Goal: Task Accomplishment & Management: Manage account settings

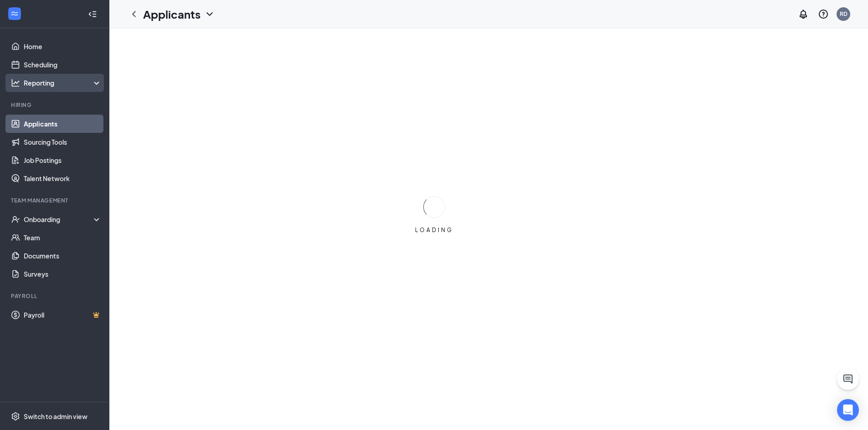
click at [88, 85] on div "Reporting" at bounding box center [63, 82] width 78 height 9
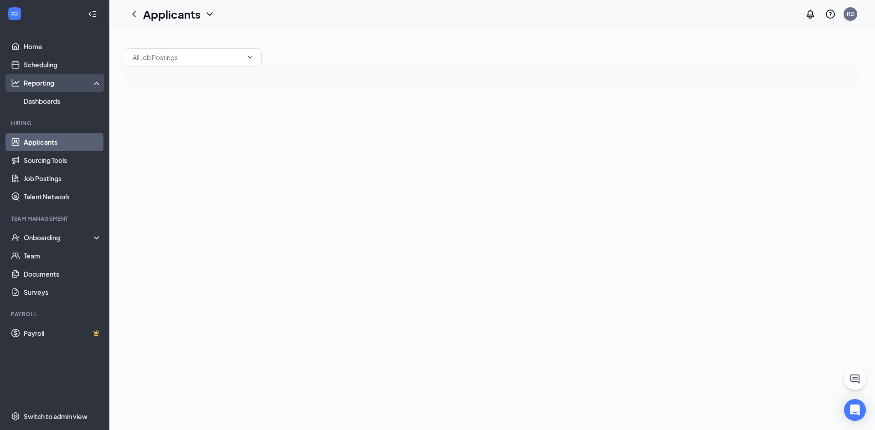
click at [88, 85] on div "Reporting" at bounding box center [63, 82] width 78 height 9
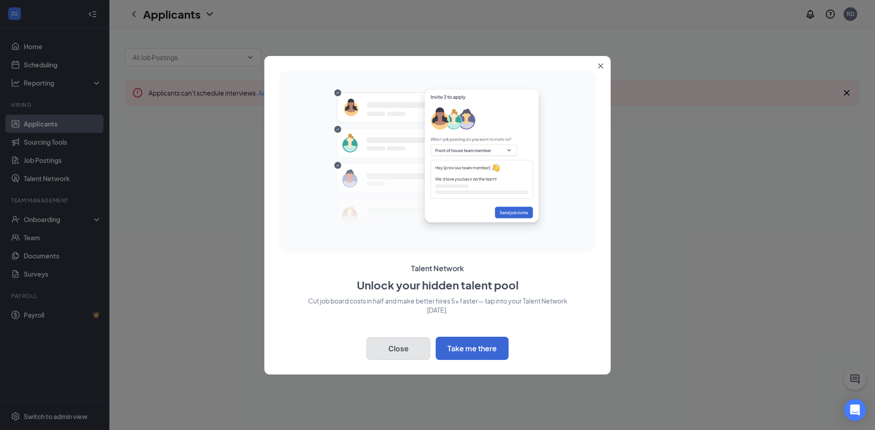
click at [401, 347] on button "Close" at bounding box center [398, 349] width 64 height 23
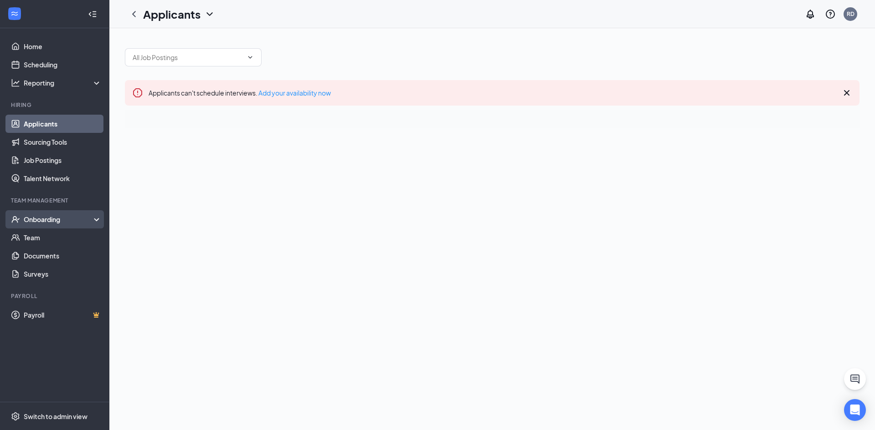
click at [95, 220] on icon at bounding box center [98, 220] width 7 height 0
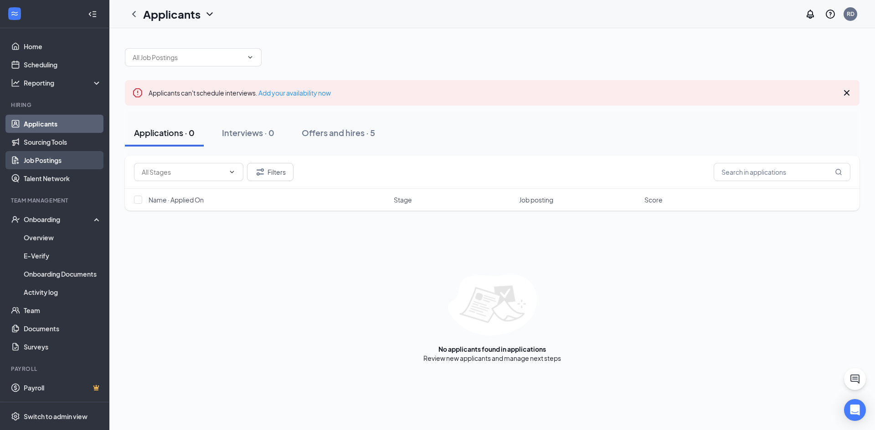
click at [62, 163] on link "Job Postings" at bounding box center [63, 160] width 78 height 18
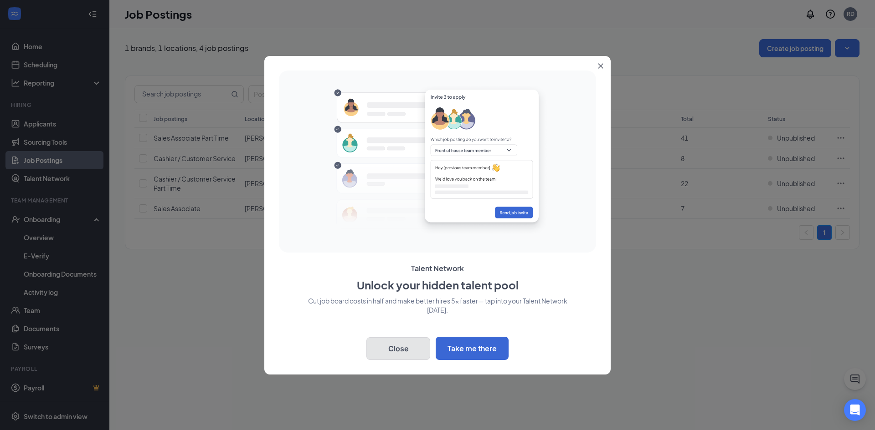
click at [386, 344] on button "Close" at bounding box center [398, 349] width 64 height 23
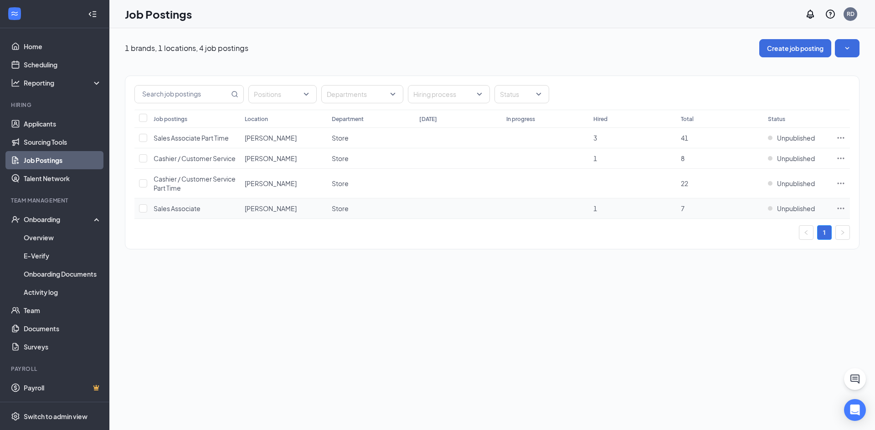
click at [180, 205] on span "Sales Associate" at bounding box center [176, 209] width 47 height 8
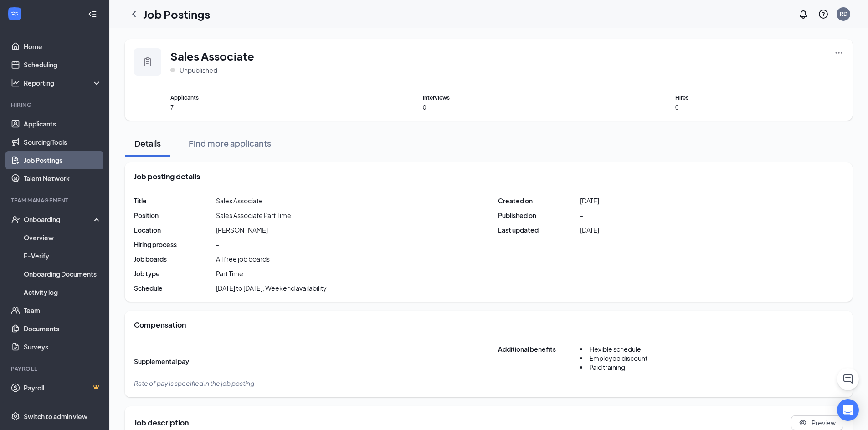
click at [836, 53] on icon "Ellipses" at bounding box center [838, 52] width 7 height 1
click at [762, 71] on span "Edit job posting" at bounding box center [775, 72] width 122 height 10
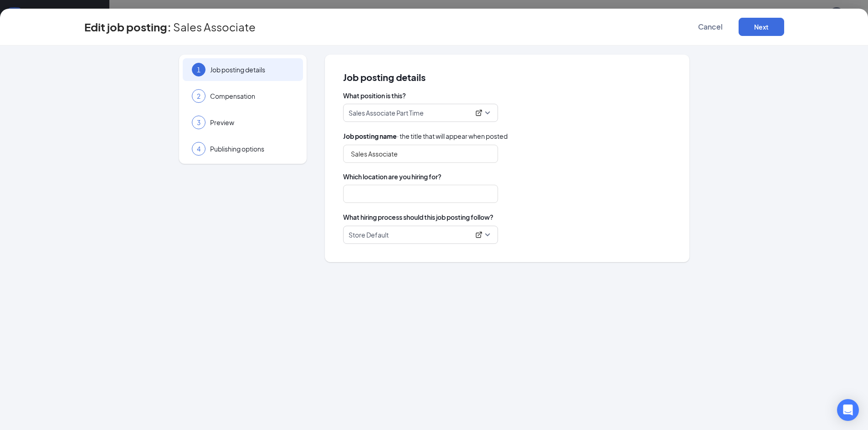
type input "[PERSON_NAME]"
click at [714, 28] on span "Cancel" at bounding box center [710, 26] width 25 height 9
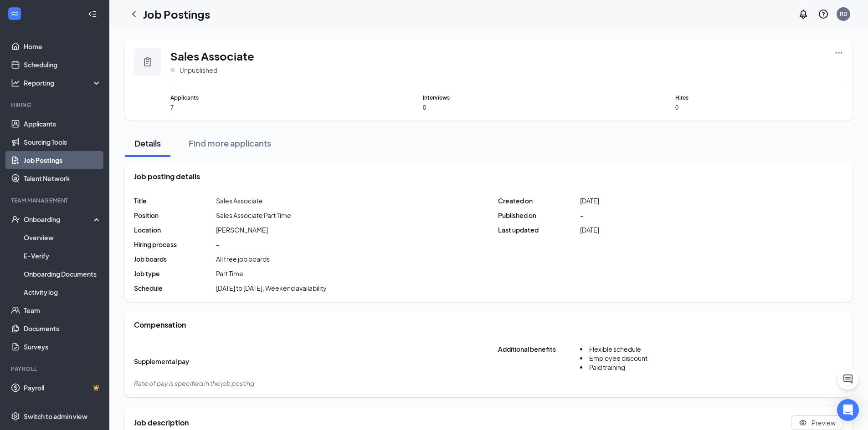
click at [49, 162] on link "Job Postings" at bounding box center [63, 160] width 78 height 18
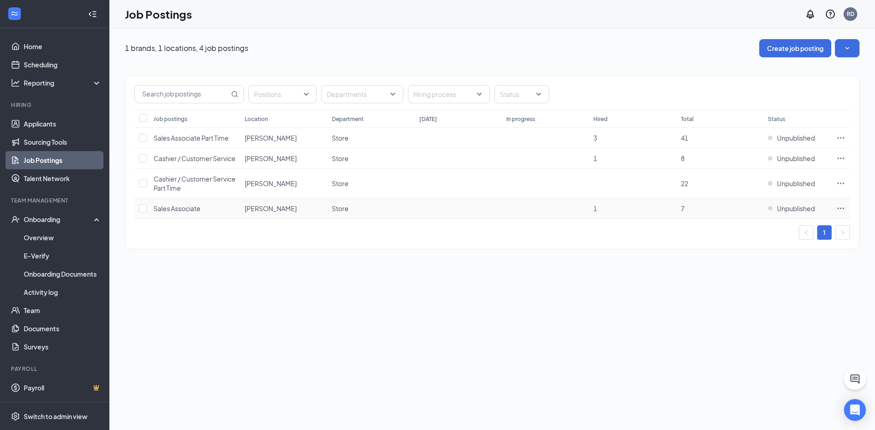
drag, startPoint x: 179, startPoint y: 212, endPoint x: 290, endPoint y: 274, distance: 127.2
click at [290, 274] on div "1 brands, 1 locations, 4 job postings Create job posting Positions Departments …" at bounding box center [491, 229] width 765 height 402
click at [840, 209] on icon "Ellipses" at bounding box center [840, 208] width 7 height 1
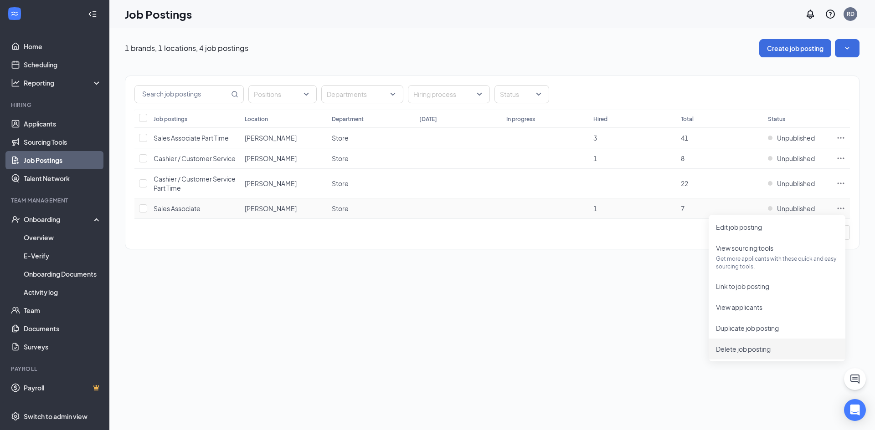
click at [532, 311] on div "1 brands, 1 locations, 4 job postings Create job posting Positions Departments …" at bounding box center [491, 229] width 765 height 402
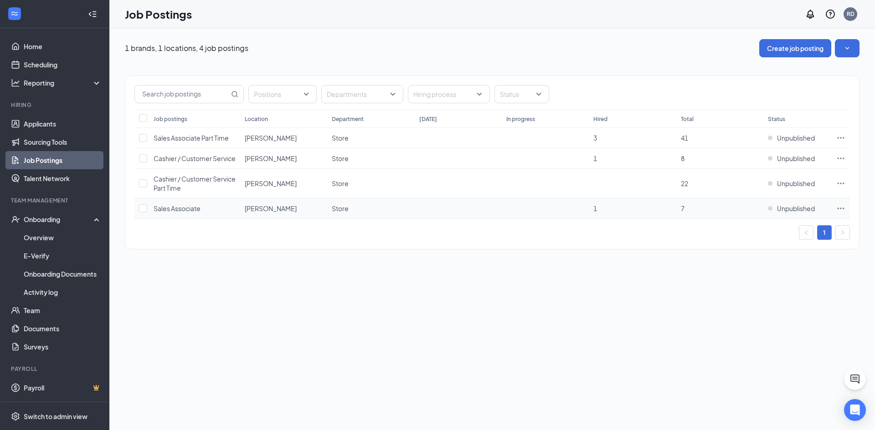
click at [390, 213] on td "Store" at bounding box center [370, 209] width 87 height 20
click at [189, 210] on span "Sales Associate" at bounding box center [176, 209] width 47 height 8
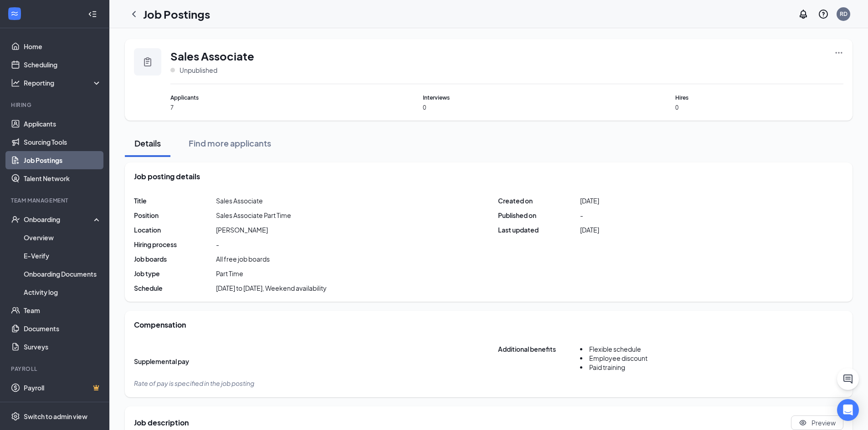
click at [833, 54] on div "Sales Associate Unpublished" at bounding box center [506, 66] width 673 height 36
click at [837, 53] on div "Sales Associate Unpublished" at bounding box center [506, 66] width 673 height 36
click at [838, 52] on icon "Ellipses" at bounding box center [838, 52] width 9 height 9
click at [59, 49] on link "Home" at bounding box center [63, 46] width 78 height 18
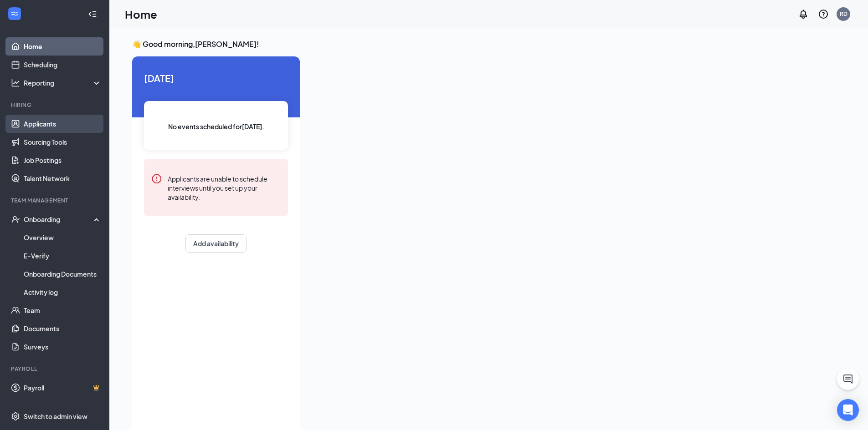
click at [53, 128] on link "Applicants" at bounding box center [63, 124] width 78 height 18
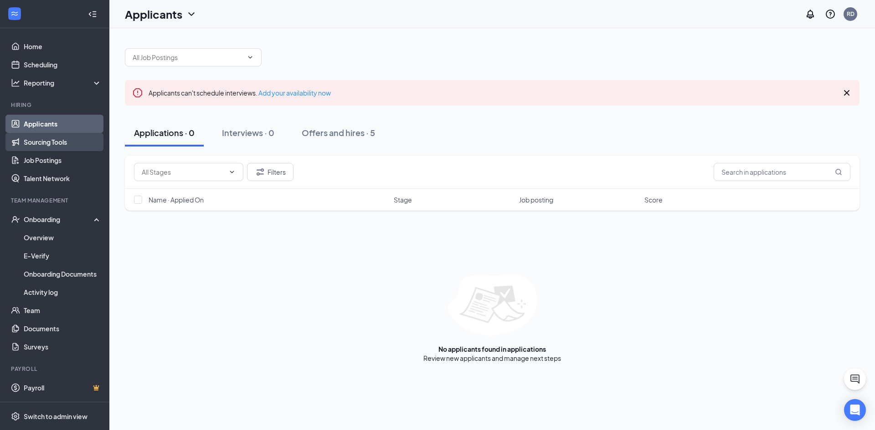
click at [62, 146] on link "Sourcing Tools" at bounding box center [63, 142] width 78 height 18
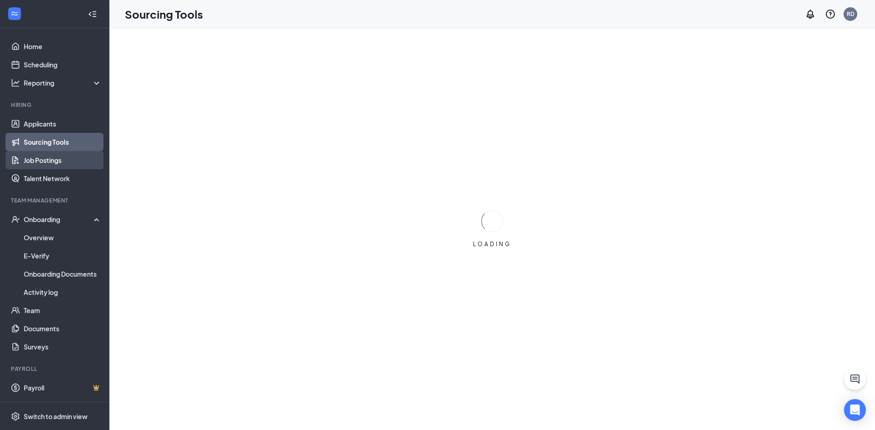
click at [58, 164] on link "Job Postings" at bounding box center [63, 160] width 78 height 18
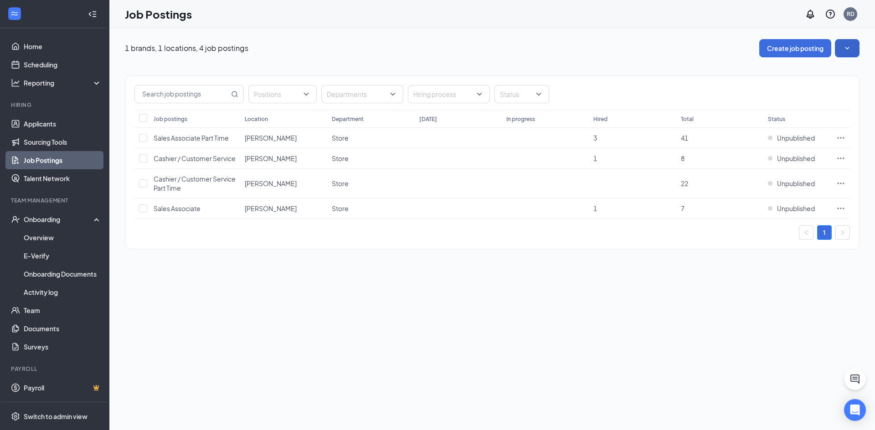
click at [852, 55] on button "button" at bounding box center [846, 48] width 25 height 18
click at [848, 46] on icon "SmallChevronUp" at bounding box center [846, 48] width 9 height 9
click at [793, 209] on span "Unpublished" at bounding box center [796, 208] width 38 height 9
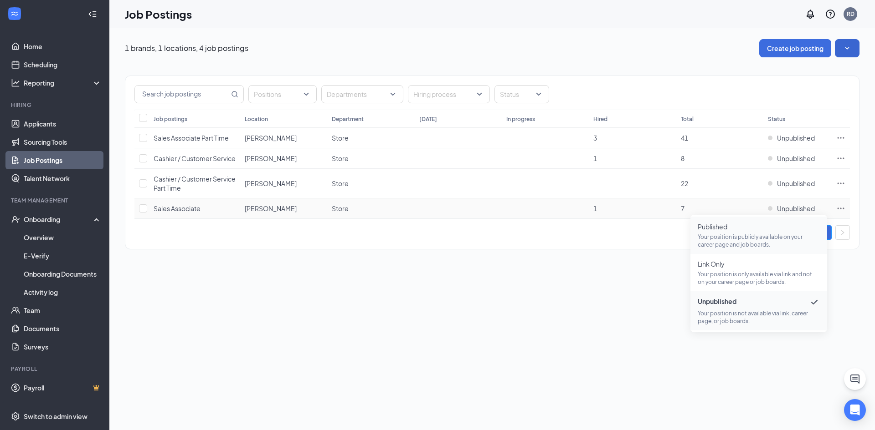
click at [739, 234] on p "Your position is publicly available on your career page and job boards." at bounding box center [758, 240] width 122 height 15
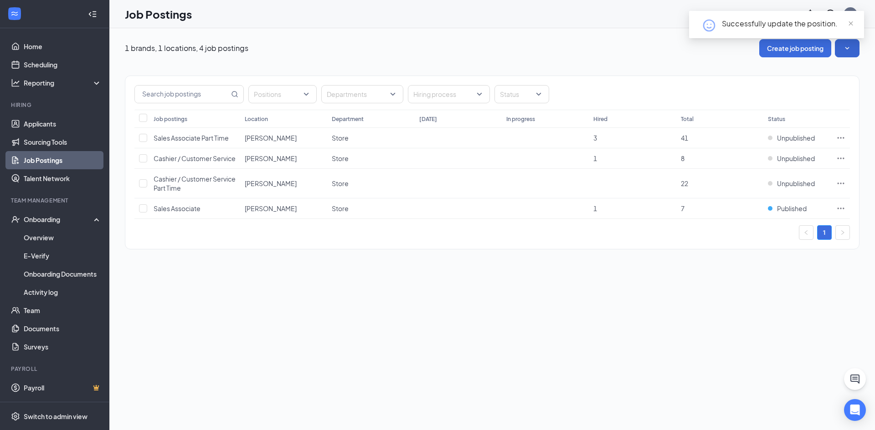
click at [750, 326] on div "1 brands, 1 locations, 4 job postings Create job posting Positions Departments …" at bounding box center [491, 229] width 765 height 402
